Goal: Information Seeking & Learning: Learn about a topic

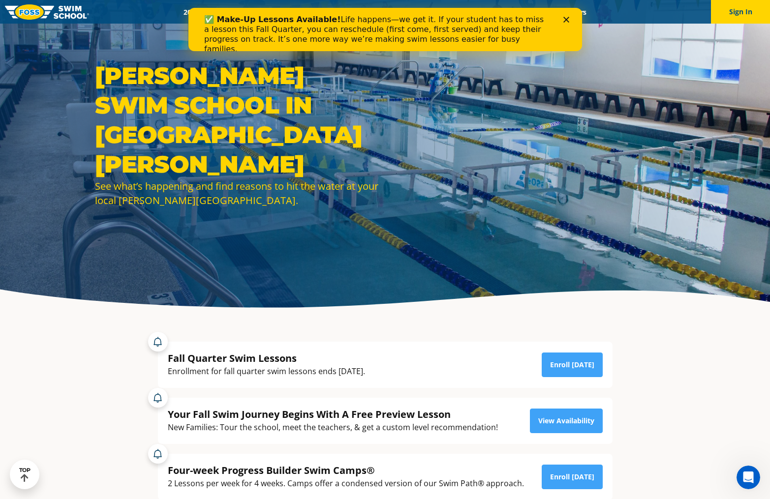
click at [569, 19] on div "Close" at bounding box center [568, 20] width 10 height 6
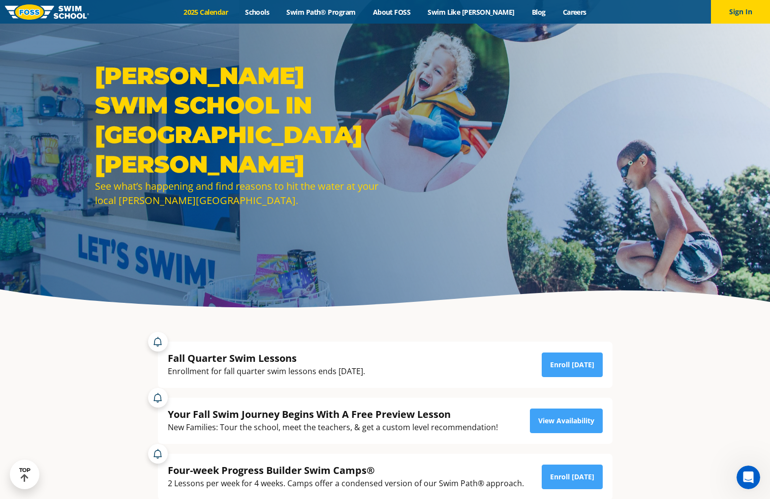
click at [231, 11] on link "2025 Calendar" at bounding box center [205, 11] width 61 height 9
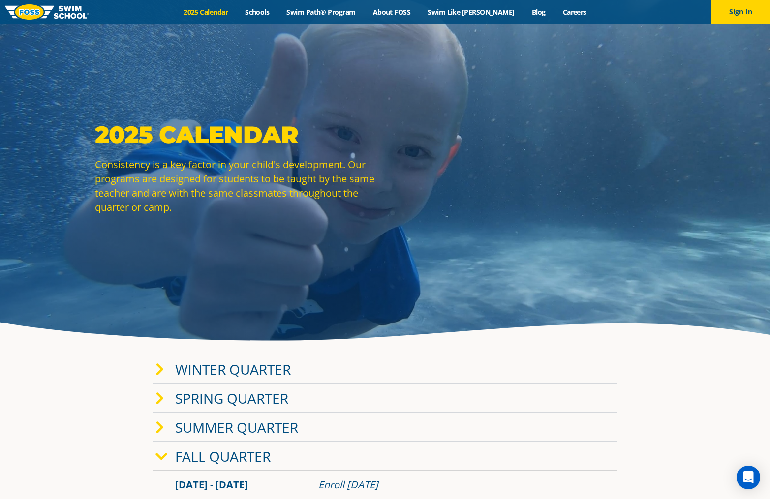
click at [160, 367] on icon at bounding box center [159, 370] width 9 height 14
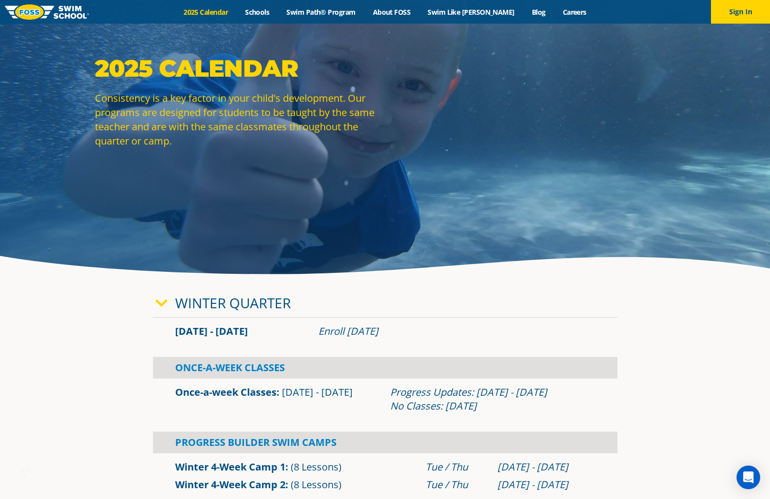
scroll to position [83, 0]
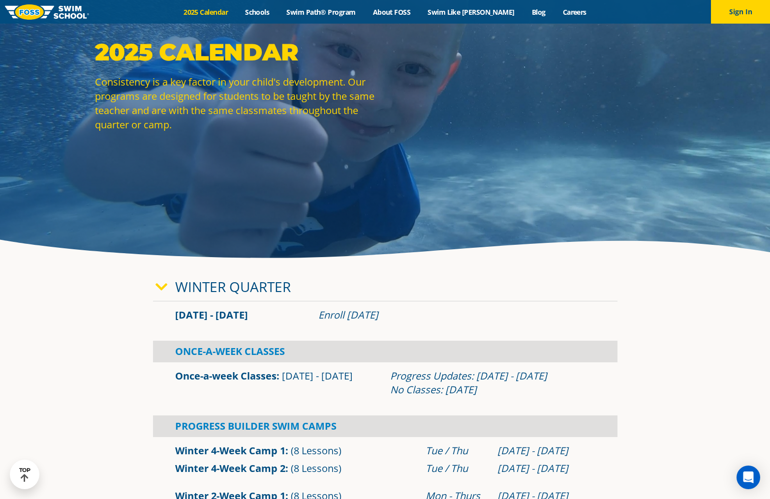
click at [166, 288] on icon at bounding box center [161, 287] width 12 height 14
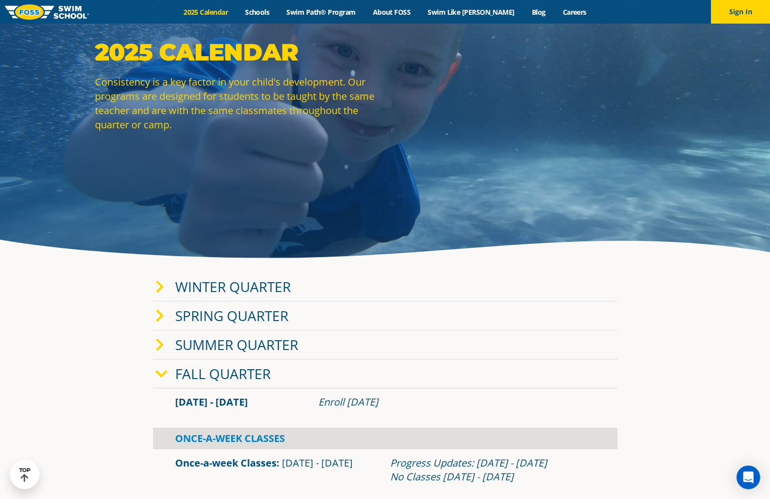
click at [161, 374] on icon at bounding box center [161, 374] width 12 height 14
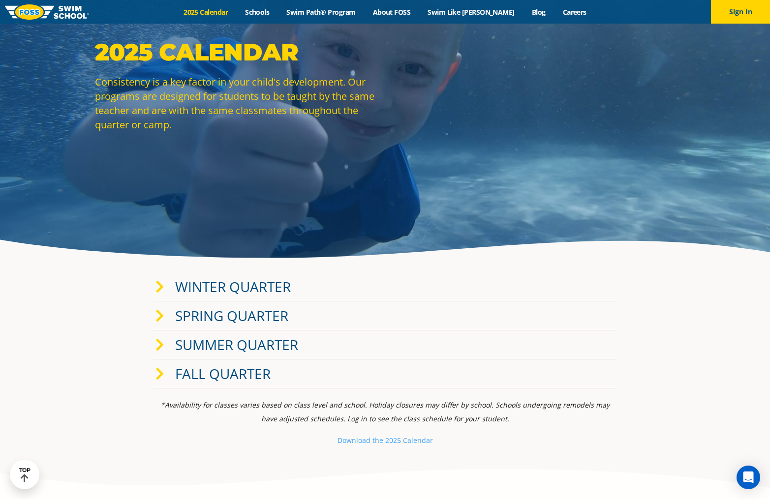
click at [161, 374] on icon at bounding box center [159, 374] width 9 height 14
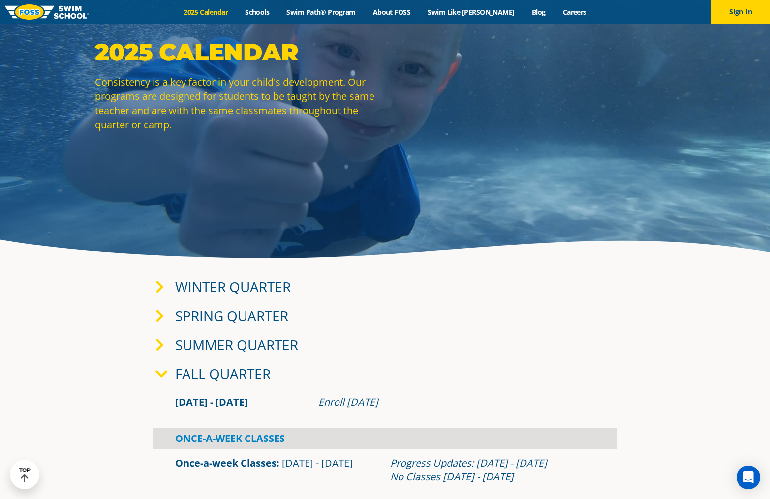
click at [161, 287] on icon at bounding box center [159, 287] width 9 height 14
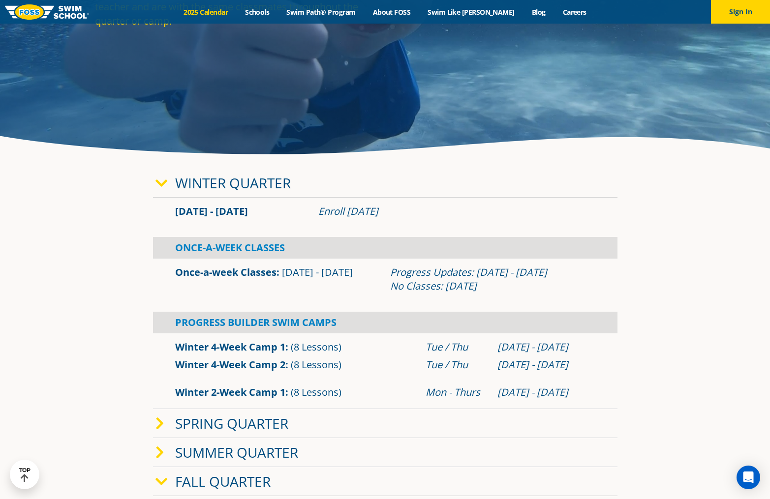
scroll to position [183, 0]
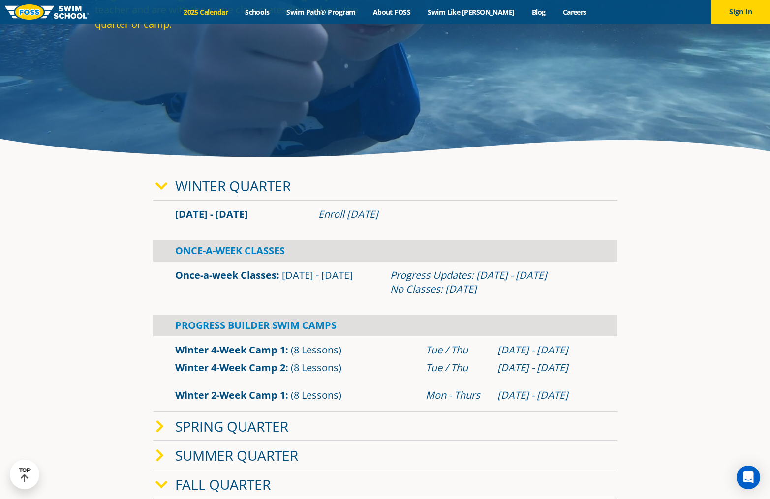
click at [161, 187] on icon at bounding box center [161, 187] width 12 height 14
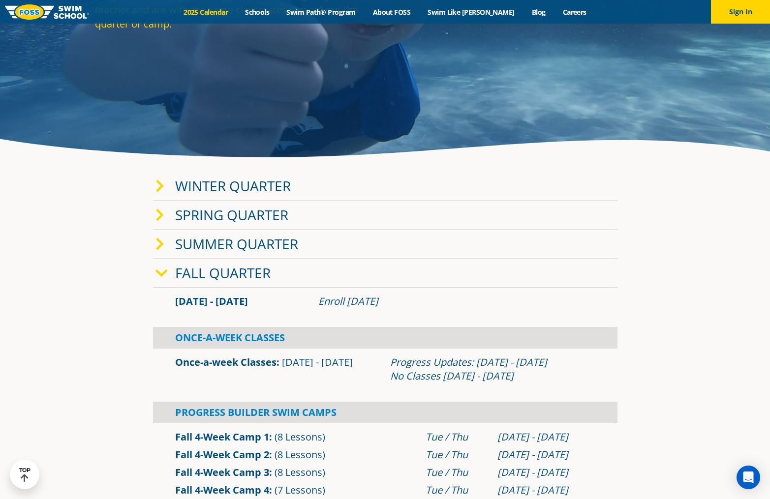
click at [154, 216] on div "Spring Quarter" at bounding box center [385, 215] width 464 height 29
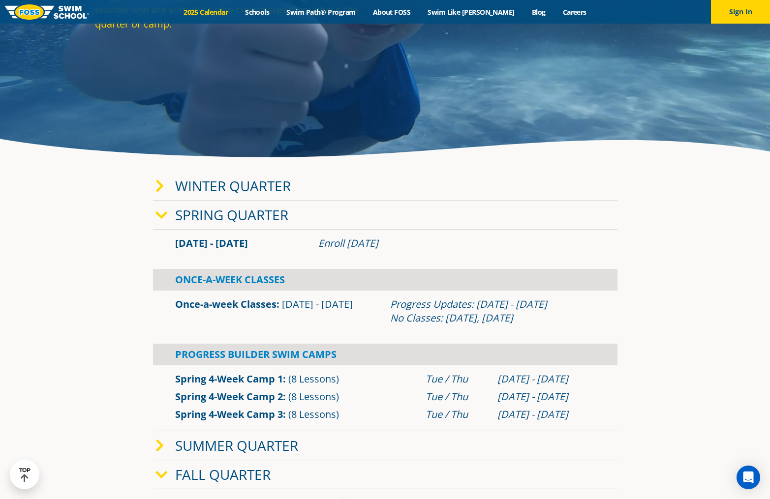
click at [154, 219] on div "Spring Quarter" at bounding box center [385, 215] width 464 height 29
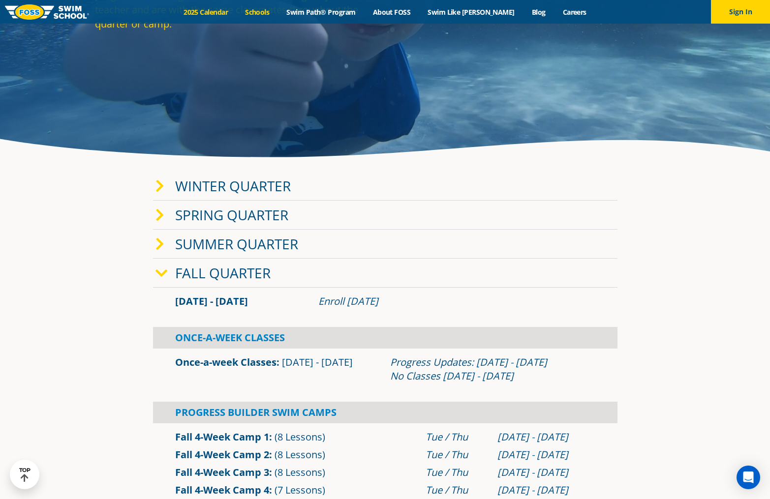
click at [270, 9] on link "Schools" at bounding box center [257, 11] width 41 height 9
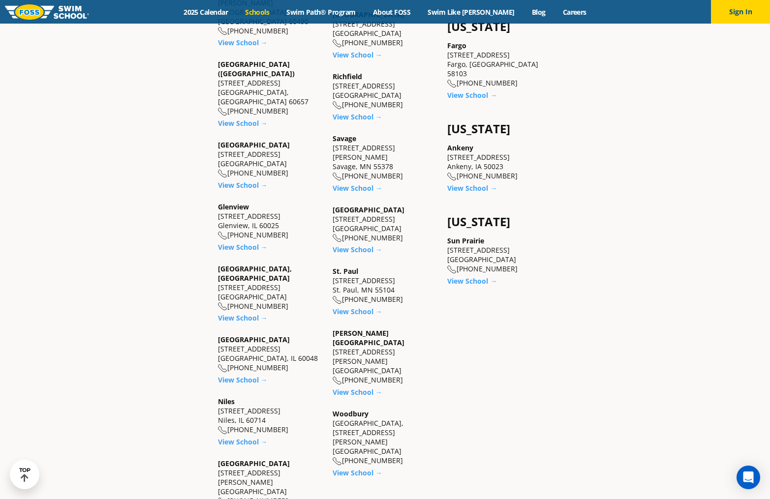
scroll to position [800, 0]
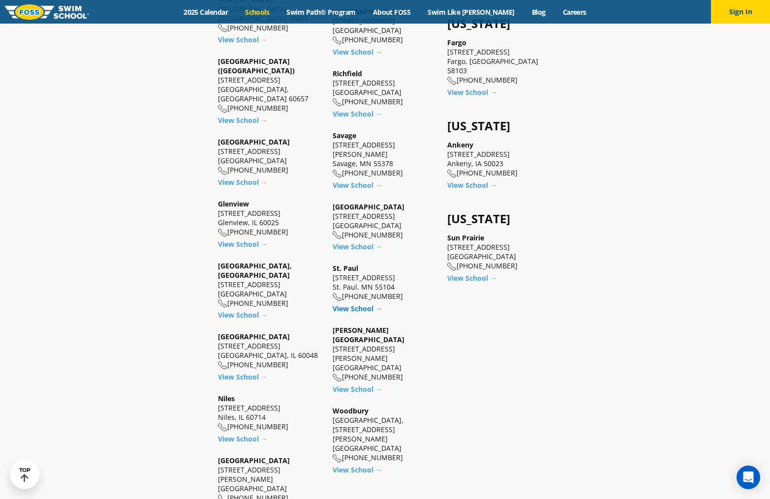
click at [367, 304] on link "View School →" at bounding box center [357, 308] width 50 height 9
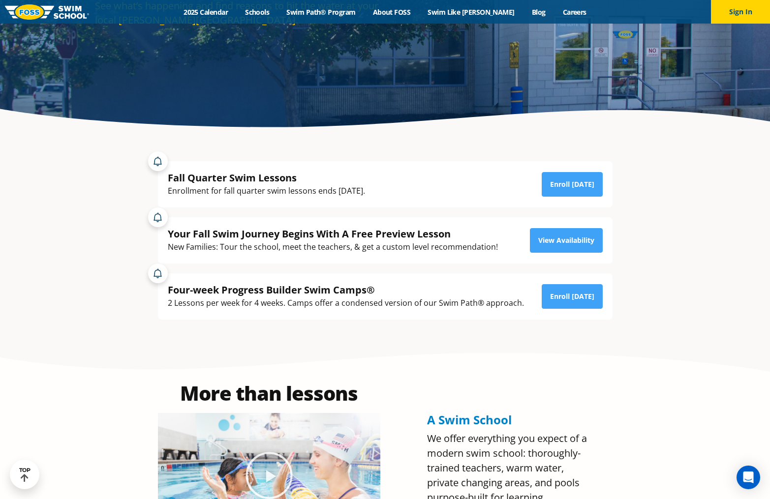
scroll to position [216, 0]
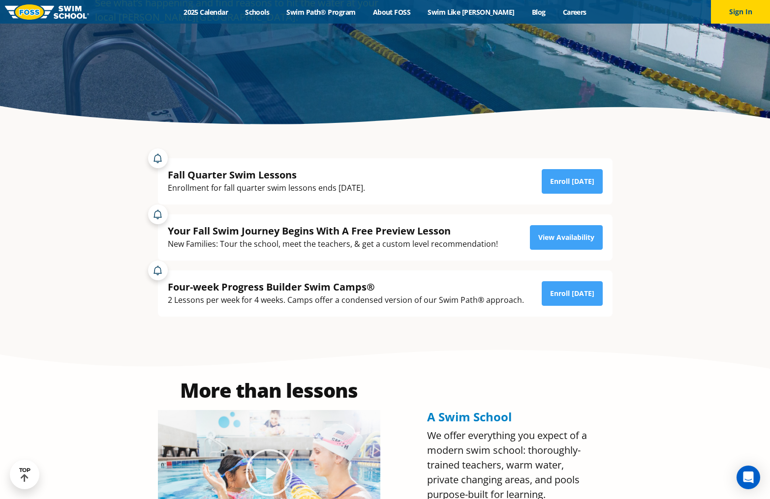
click at [360, 300] on div "2 Lessons per week for 4 weeks. Camps offer a condensed version of our Swim Pat…" at bounding box center [346, 300] width 356 height 13
click at [559, 304] on link "Enroll Today" at bounding box center [571, 293] width 61 height 25
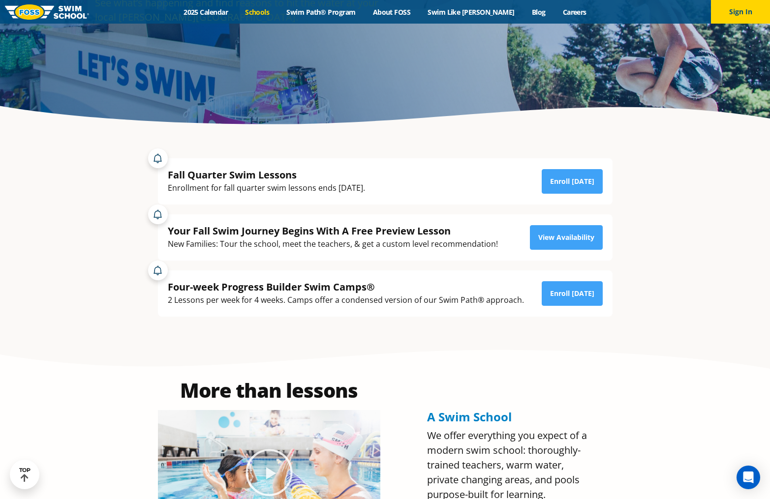
click at [269, 15] on link "Schools" at bounding box center [257, 11] width 41 height 9
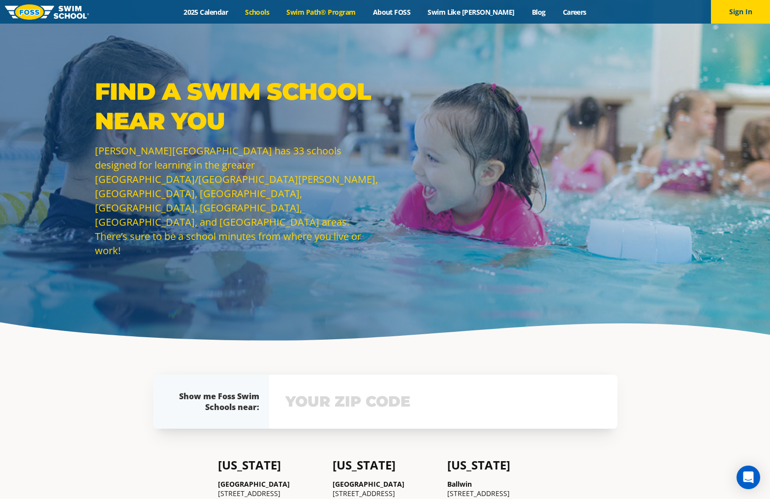
click at [344, 10] on link "Swim Path® Program" at bounding box center [321, 11] width 86 height 9
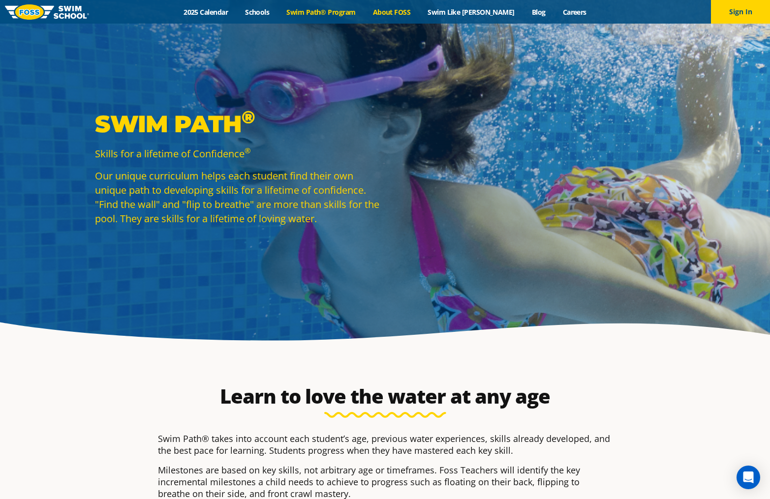
click at [419, 9] on link "About FOSS" at bounding box center [391, 11] width 55 height 9
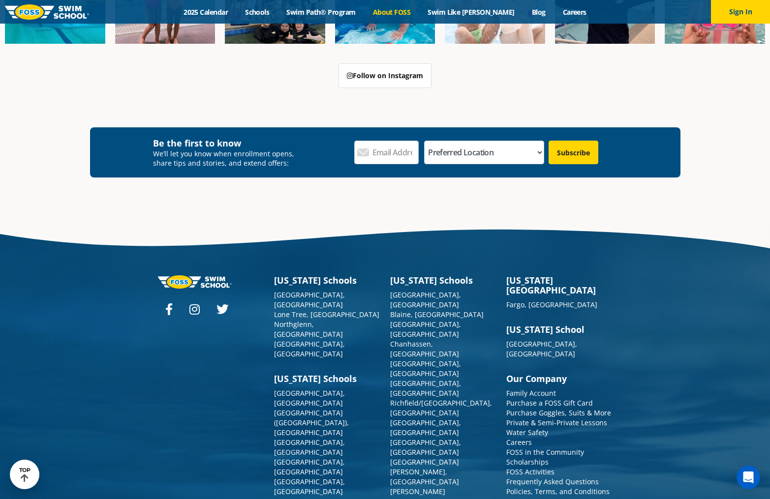
scroll to position [2563, 0]
